Goal: Task Accomplishment & Management: Manage account settings

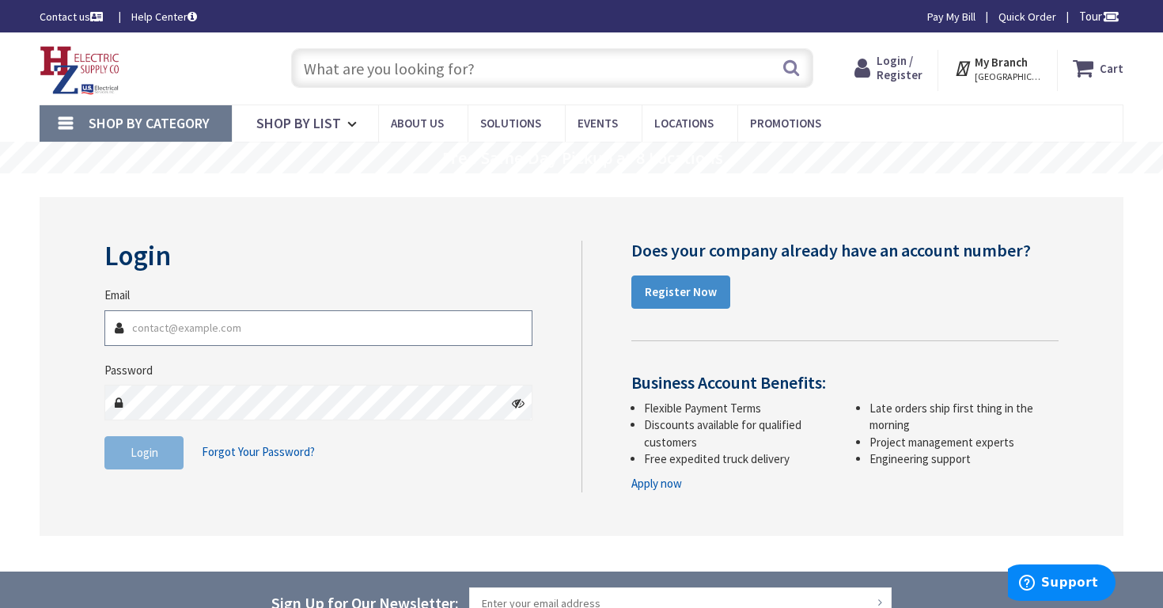
type input "[PERSON_NAME][EMAIL_ADDRESS][DOMAIN_NAME]"
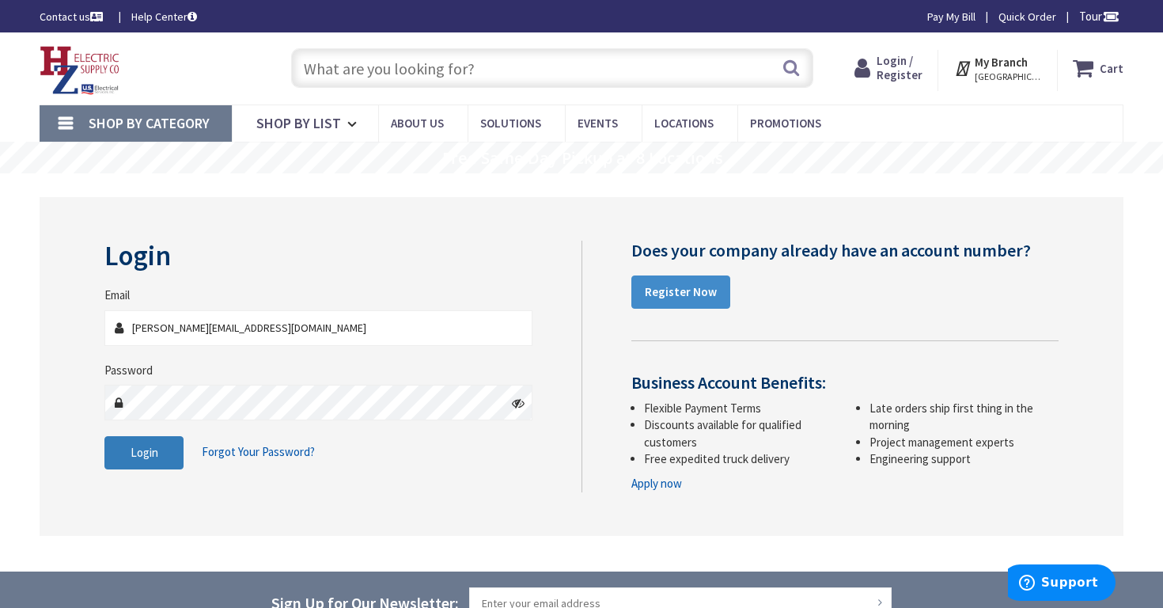
click at [140, 460] on button "Login" at bounding box center [143, 452] width 79 height 33
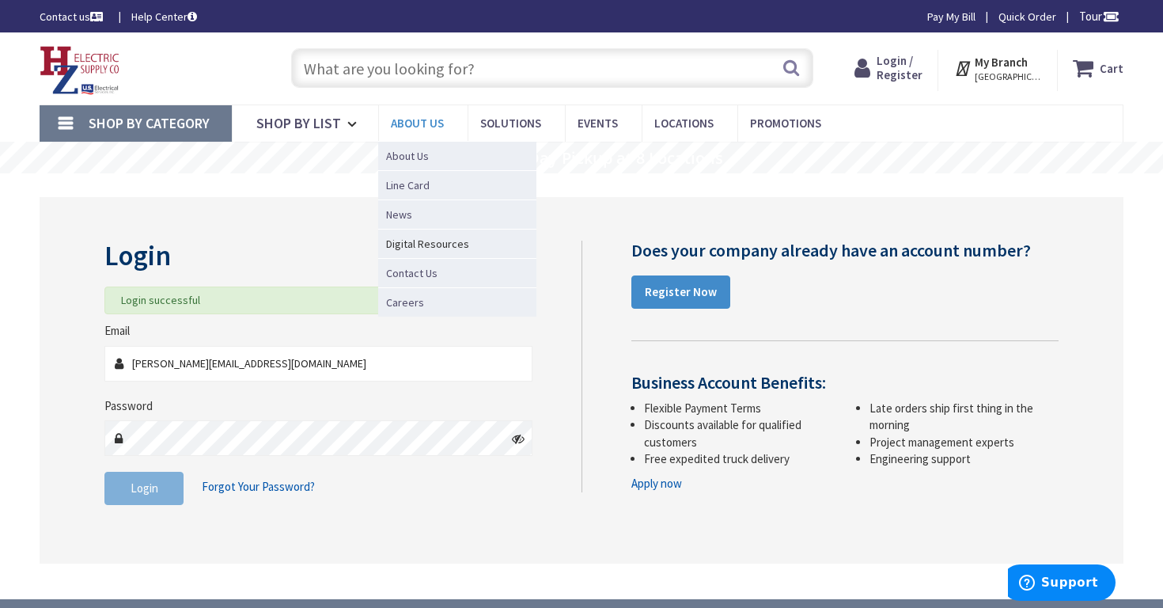
click at [428, 122] on span "About Us" at bounding box center [417, 123] width 53 height 15
click at [414, 238] on span "Digital Resources" at bounding box center [457, 243] width 158 height 29
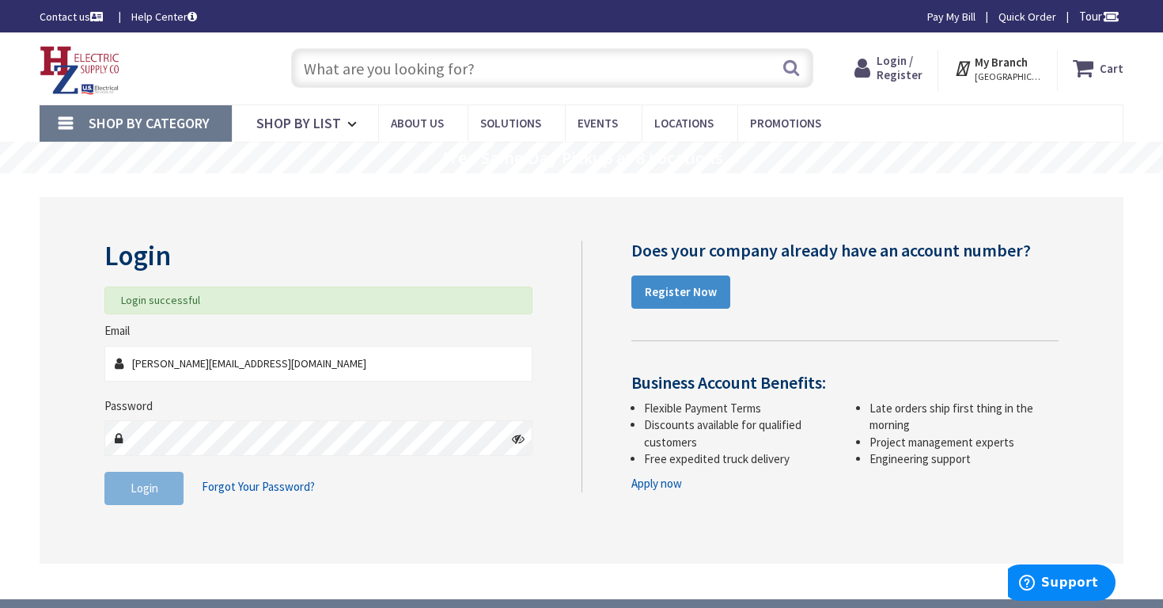
click at [251, 200] on div "Login Login successful Email travis@tjbelec.com Password Login Forgot Your Pass…" at bounding box center [582, 380] width 1084 height 366
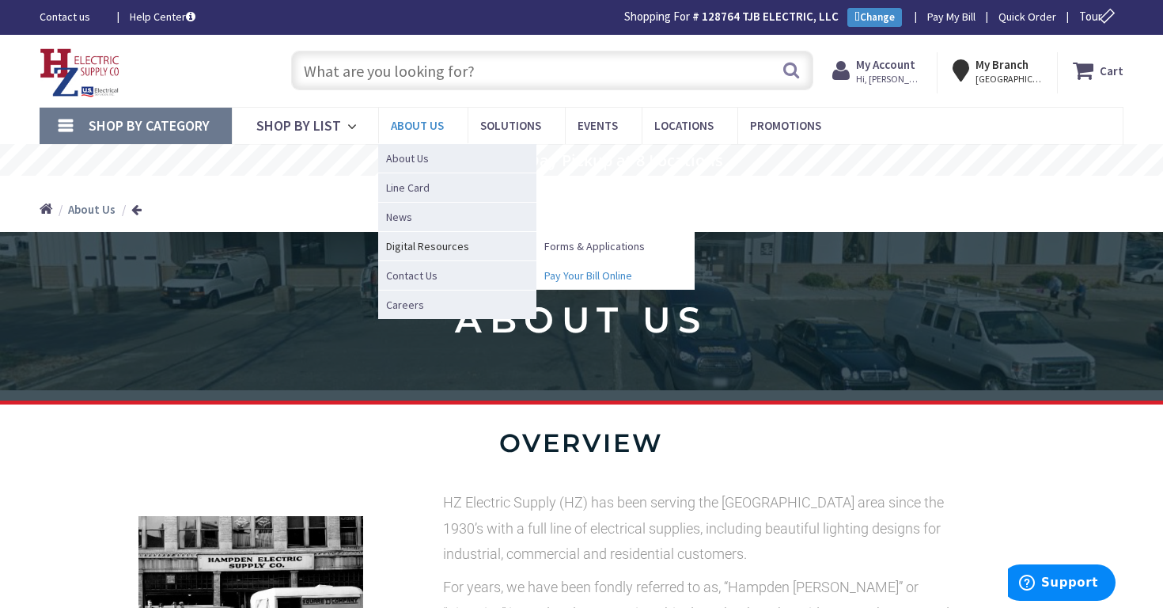
click at [579, 278] on span "Pay Your Bill Online" at bounding box center [588, 275] width 88 height 16
